Goal: Contribute content: Contribute content

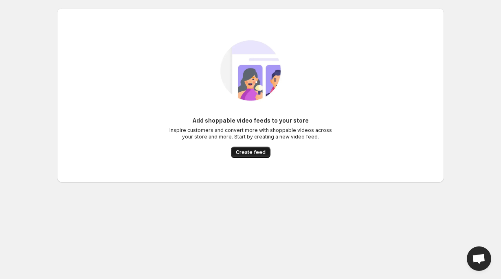
click at [258, 154] on span "Create feed" at bounding box center [251, 152] width 30 height 7
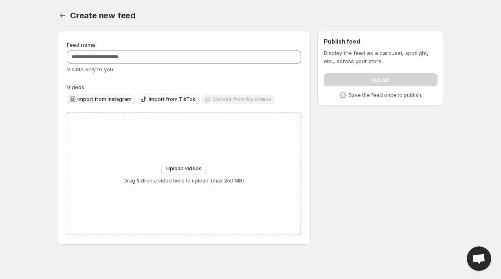
click at [116, 98] on span "Import from Instagram" at bounding box center [104, 99] width 54 height 7
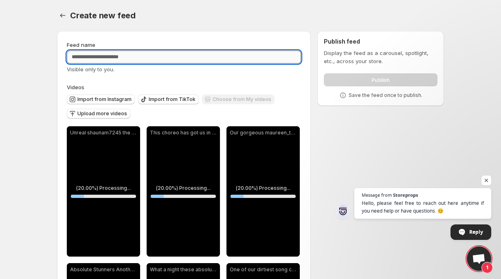
click at [182, 59] on input "Feed name" at bounding box center [184, 56] width 234 height 13
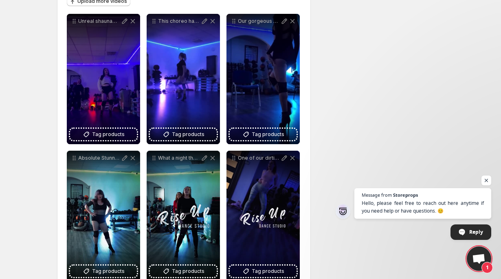
scroll to position [113, 0]
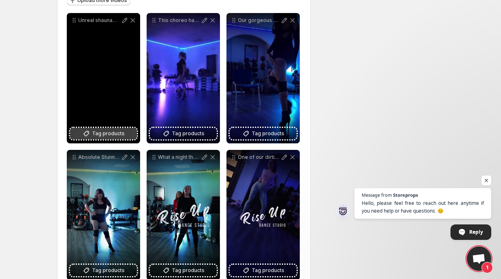
type input "********"
click at [112, 131] on span "Tag products" at bounding box center [108, 133] width 33 height 8
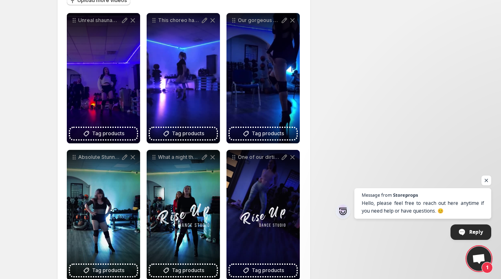
scroll to position [0, 0]
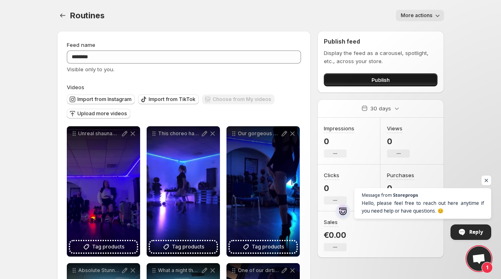
click at [363, 79] on button "Publish" at bounding box center [381, 79] width 114 height 13
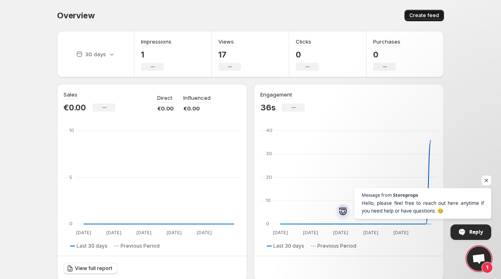
click at [437, 13] on span "Create feed" at bounding box center [424, 15] width 30 height 7
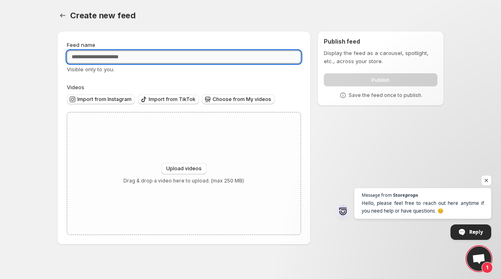
click at [189, 56] on input "Feed name" at bounding box center [184, 56] width 234 height 13
type input "**********"
click at [120, 100] on span "Import from Instagram" at bounding box center [104, 99] width 54 height 7
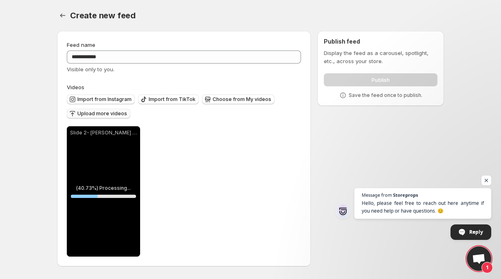
click at [116, 113] on span "Upload more videos" at bounding box center [102, 113] width 50 height 7
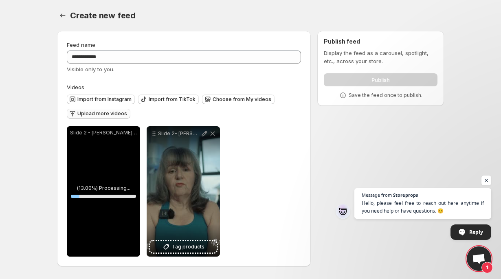
click at [125, 112] on button "Upload more videos" at bounding box center [98, 114] width 63 height 10
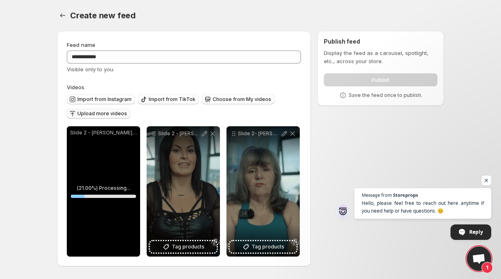
click at [116, 114] on span "Upload more videos" at bounding box center [102, 113] width 50 height 7
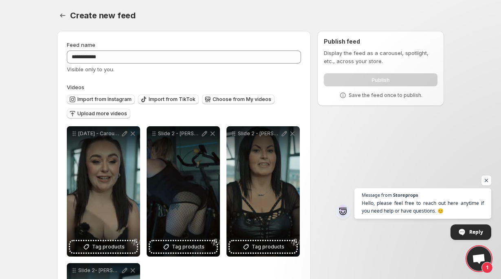
click at [113, 114] on span "Upload more videos" at bounding box center [102, 113] width 50 height 7
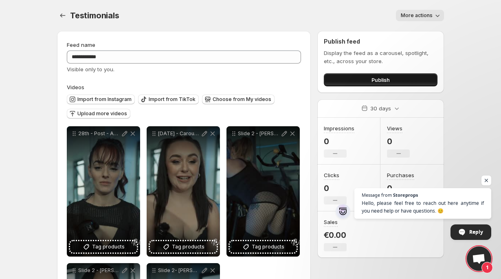
click at [341, 76] on button "Publish" at bounding box center [381, 79] width 114 height 13
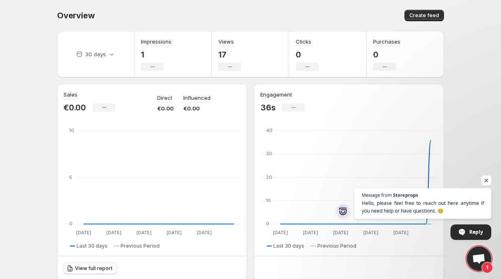
click at [488, 180] on span "Open chat" at bounding box center [486, 180] width 10 height 10
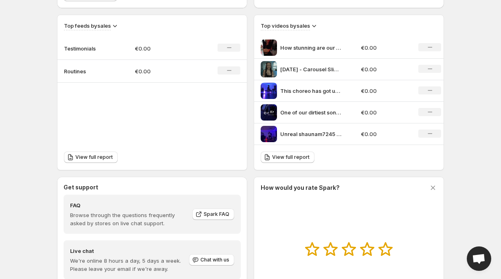
scroll to position [258, 0]
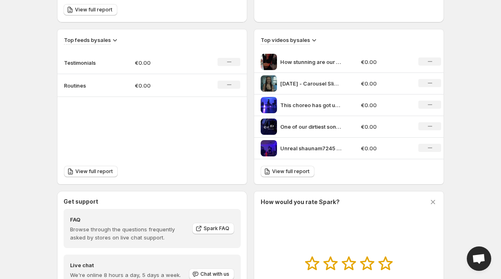
click at [87, 65] on p "Testimonials" at bounding box center [84, 63] width 41 height 8
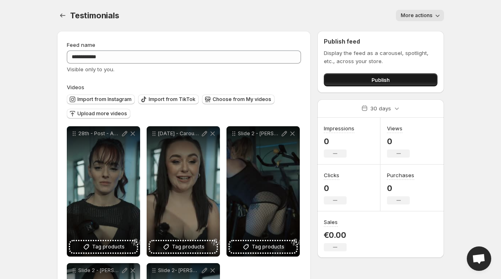
click at [383, 81] on span "Publish" at bounding box center [380, 80] width 18 height 8
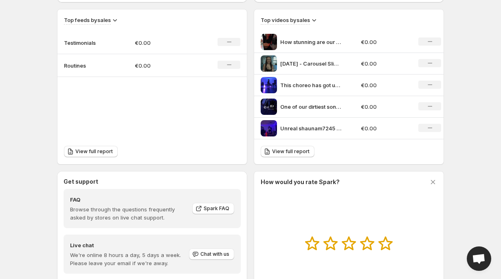
scroll to position [254, 0]
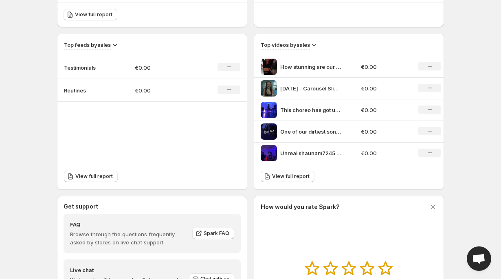
click at [96, 69] on p "Testimonials" at bounding box center [84, 67] width 41 height 8
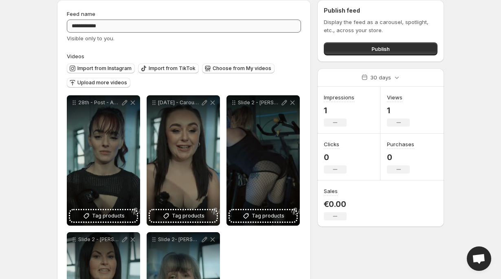
scroll to position [22, 0]
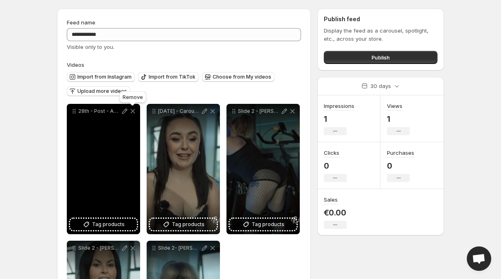
click at [135, 113] on icon at bounding box center [133, 111] width 8 height 8
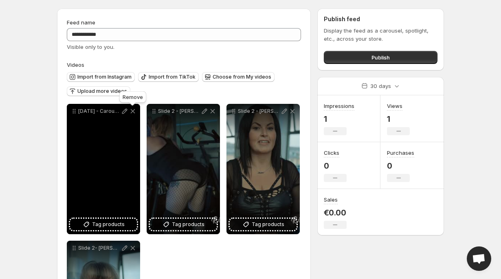
click at [135, 113] on icon at bounding box center [133, 111] width 8 height 8
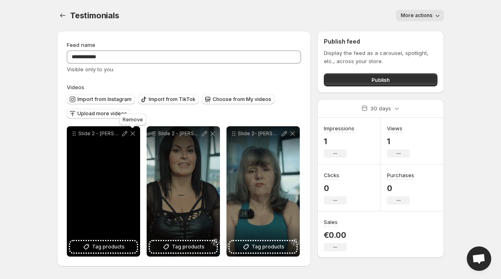
click at [133, 131] on icon at bounding box center [133, 133] width 8 height 8
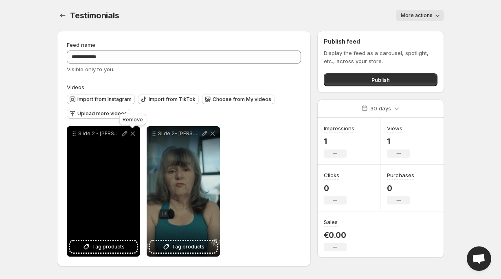
click at [133, 135] on icon at bounding box center [133, 133] width 4 height 4
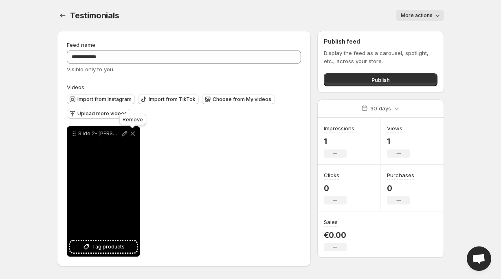
click at [133, 135] on icon at bounding box center [133, 133] width 4 height 4
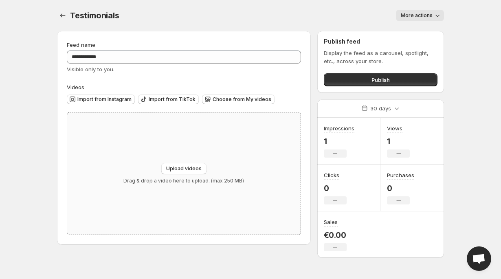
click at [145, 153] on div "Upload videos Drag & drop a video here to upload. (max 250 MB)" at bounding box center [183, 173] width 233 height 122
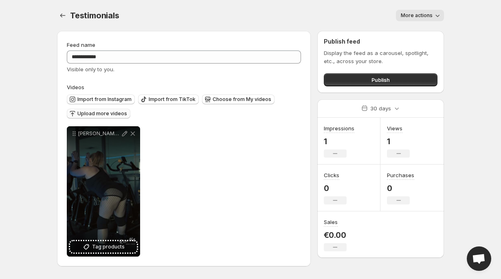
click at [119, 115] on span "Upload more videos" at bounding box center [102, 113] width 50 height 7
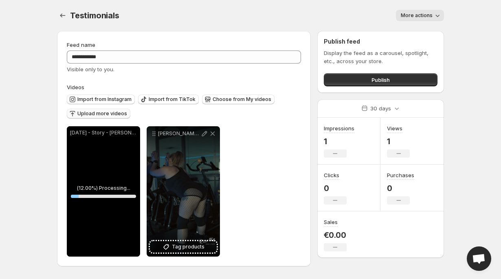
click at [115, 114] on span "Upload more videos" at bounding box center [102, 113] width 50 height 7
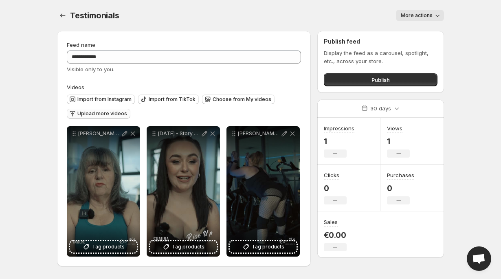
click at [114, 116] on span "Upload more videos" at bounding box center [102, 113] width 50 height 7
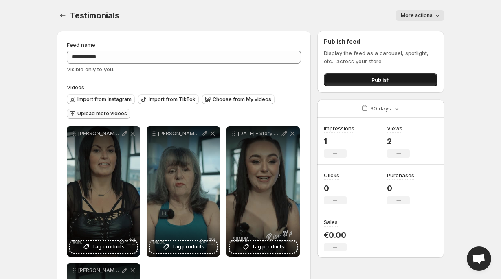
click at [392, 81] on button "Publish" at bounding box center [381, 79] width 114 height 13
click at [119, 117] on span "Upload more videos" at bounding box center [102, 113] width 50 height 7
click at [212, 103] on button "Choose from My videos" at bounding box center [238, 99] width 72 height 10
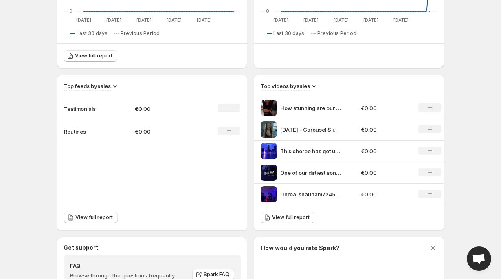
scroll to position [206, 0]
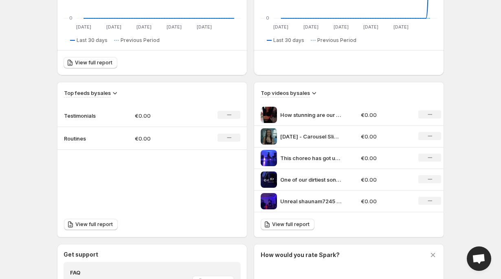
click at [93, 134] on td "Routines" at bounding box center [92, 138] width 71 height 23
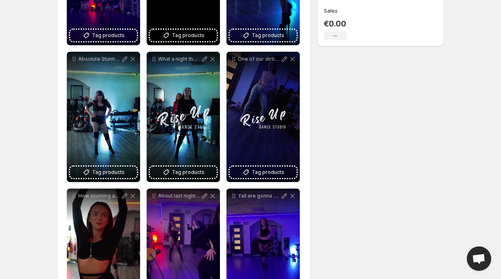
scroll to position [187, 0]
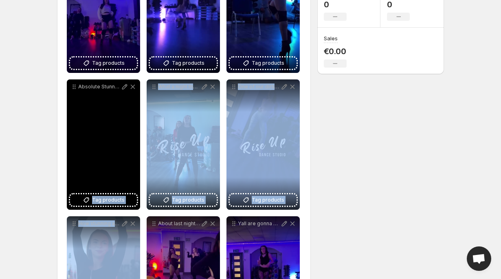
drag, startPoint x: 103, startPoint y: 250, endPoint x: 118, endPoint y: 88, distance: 162.3
click at [118, 88] on div "**********" at bounding box center [184, 145] width 234 height 404
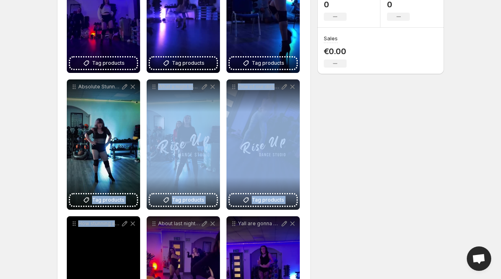
scroll to position [271, 0]
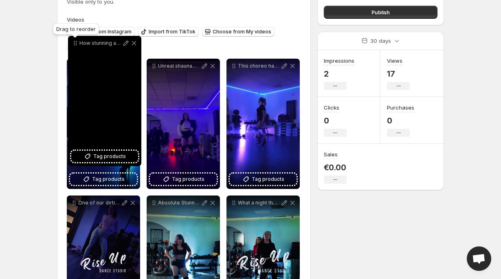
drag, startPoint x: 75, startPoint y: 138, endPoint x: 76, endPoint y: 40, distance: 97.7
click at [76, 40] on icon at bounding box center [75, 43] width 8 height 8
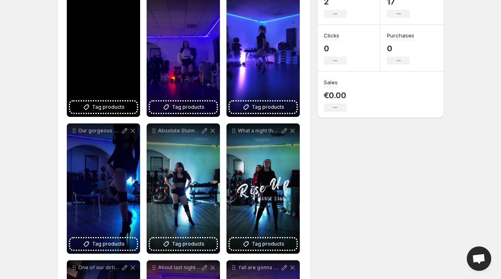
scroll to position [133, 0]
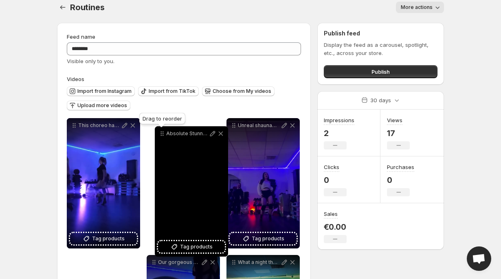
drag, startPoint x: 151, startPoint y: 138, endPoint x: 158, endPoint y: 134, distance: 8.4
click at [158, 134] on icon at bounding box center [162, 133] width 8 height 8
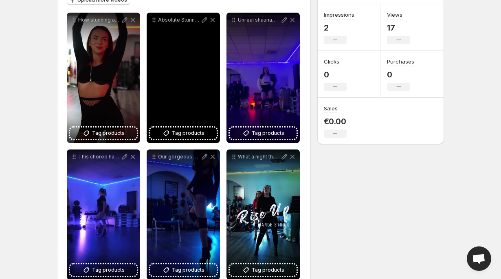
scroll to position [117, 0]
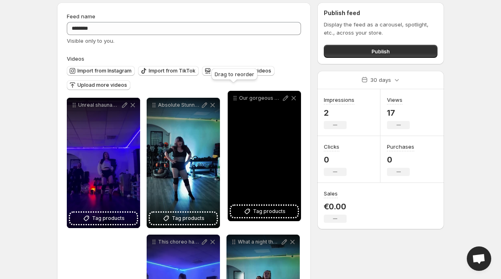
drag, startPoint x: 152, startPoint y: 154, endPoint x: 233, endPoint y: 99, distance: 97.9
click at [233, 99] on icon at bounding box center [235, 98] width 8 height 8
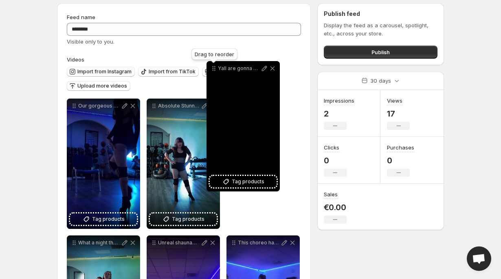
scroll to position [25, 0]
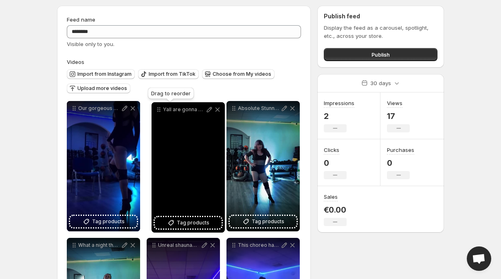
drag, startPoint x: 233, startPoint y: 136, endPoint x: 159, endPoint y: 109, distance: 79.0
click at [159, 109] on icon at bounding box center [159, 109] width 8 height 8
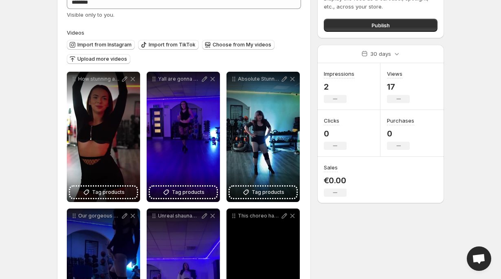
scroll to position [0, 0]
